Goal: Download file/media

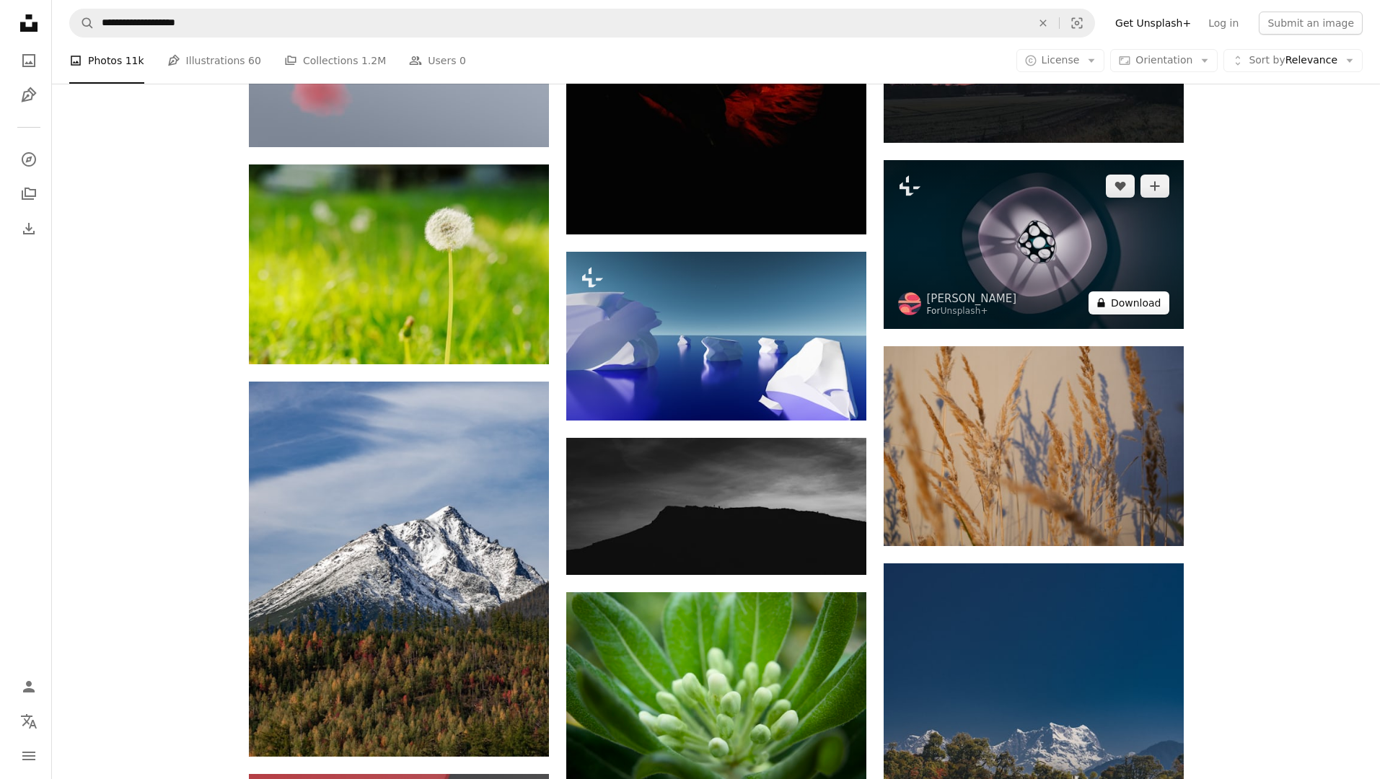
scroll to position [17306, 0]
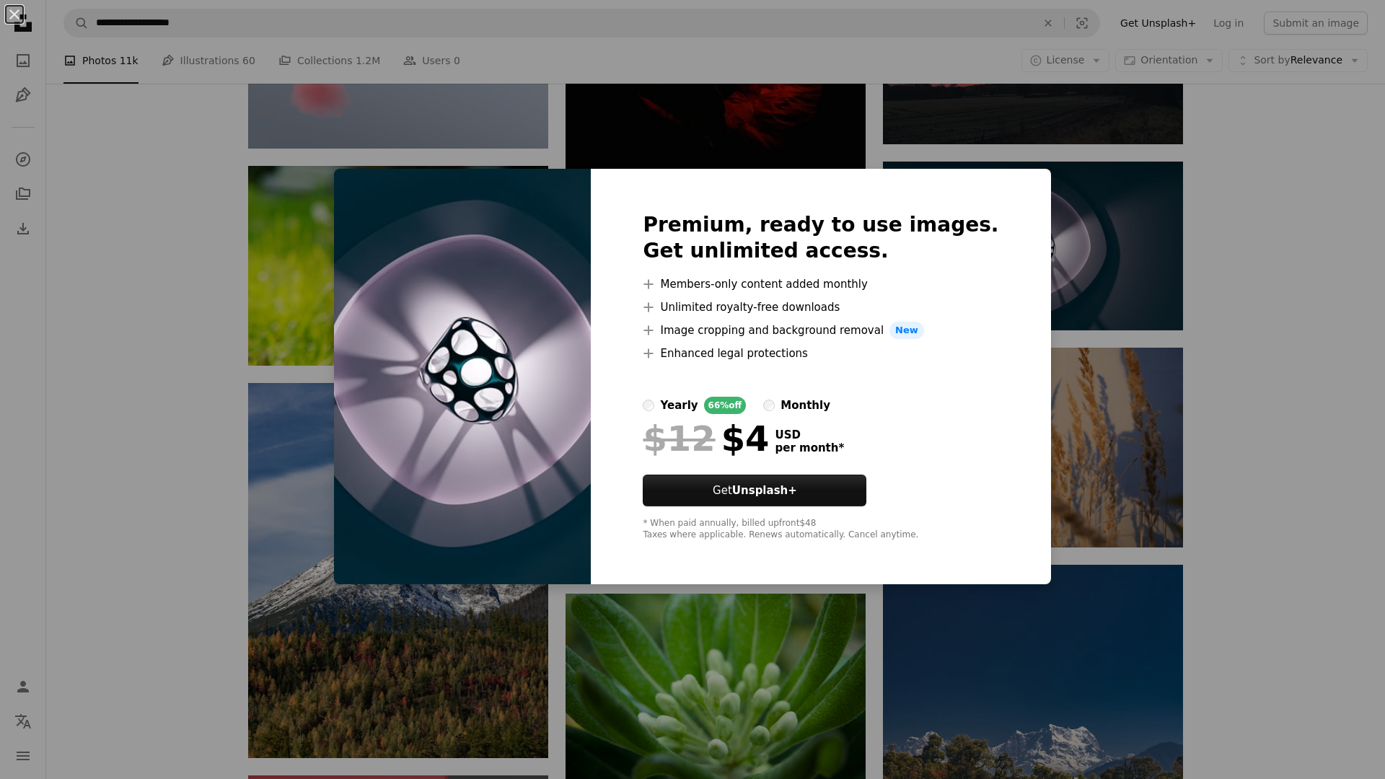
click at [1292, 273] on div "An X shape Premium, ready to use images. Get unlimited access. A plus sign Memb…" at bounding box center [692, 389] width 1385 height 779
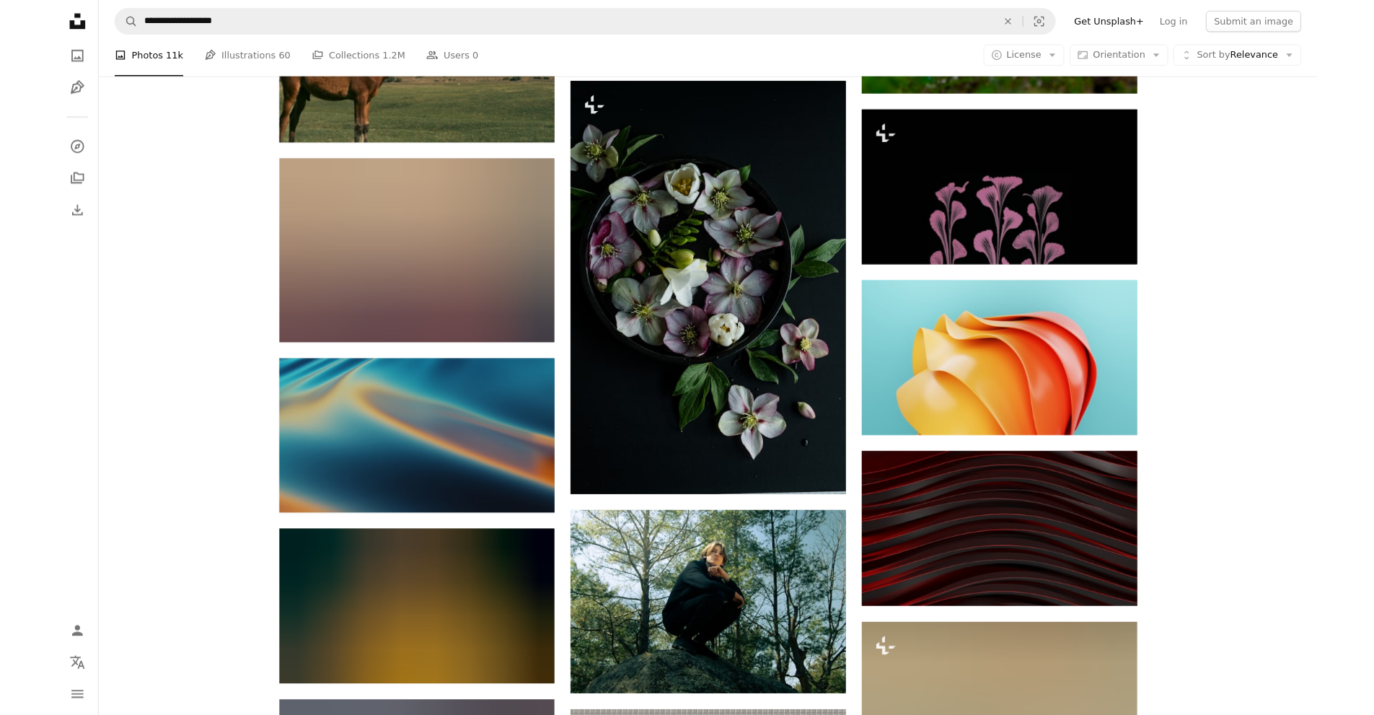
scroll to position [35984, 0]
